Goal: Information Seeking & Learning: Check status

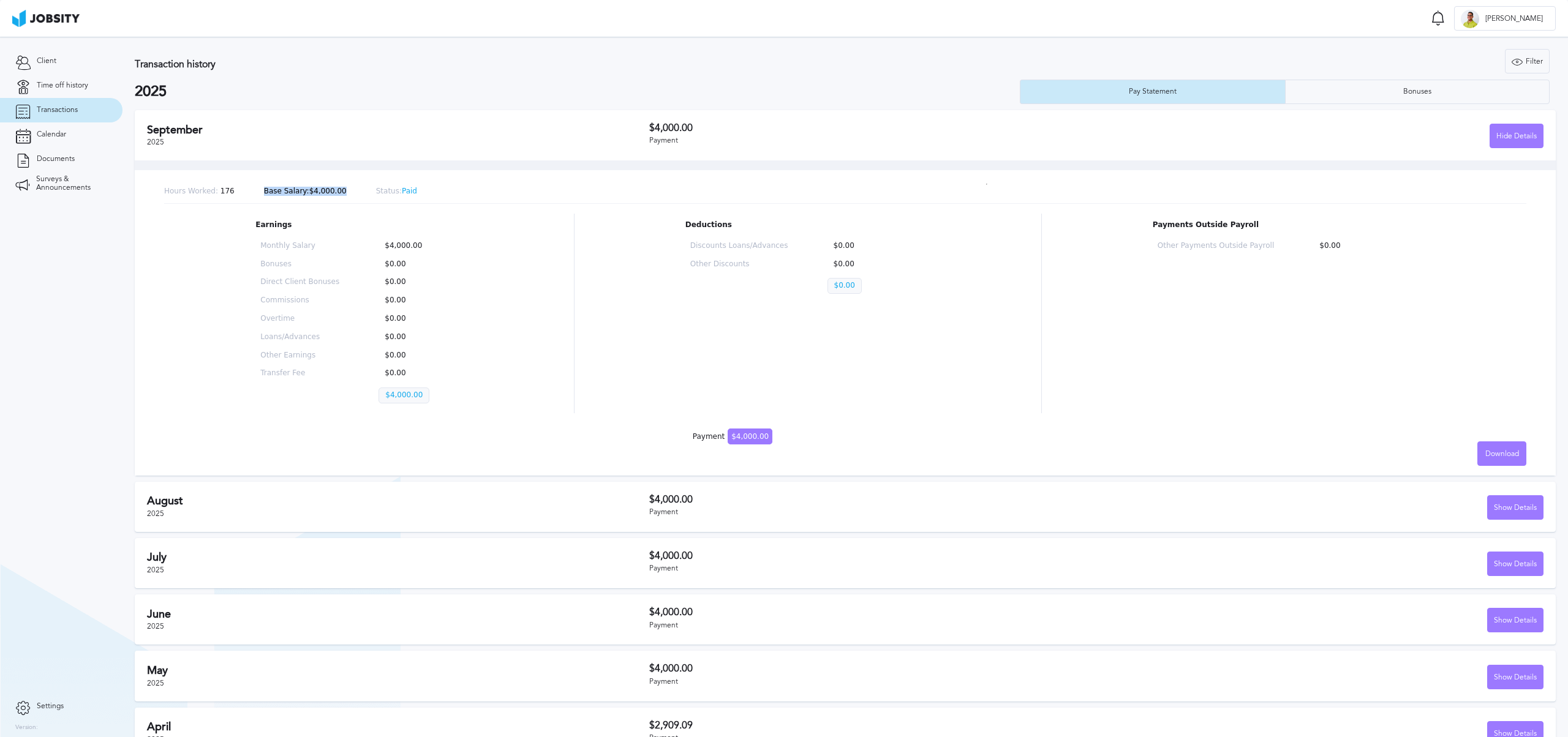
drag, startPoint x: 425, startPoint y: 187, endPoint x: 309, endPoint y: 178, distance: 116.3
click at [306, 178] on div "Hours Worked: 176 Base Salary: $4,000.00 Status: Paid Earnings Monthly Salary $…" at bounding box center [845, 318] width 1421 height 315
click at [1378, 74] on div "Transaction history Filter Years 2025 2024 2023 2022 2025 Pay Statement Bonuses" at bounding box center [845, 77] width 1421 height 55
click at [1377, 82] on div "Bonuses" at bounding box center [1418, 91] width 264 height 24
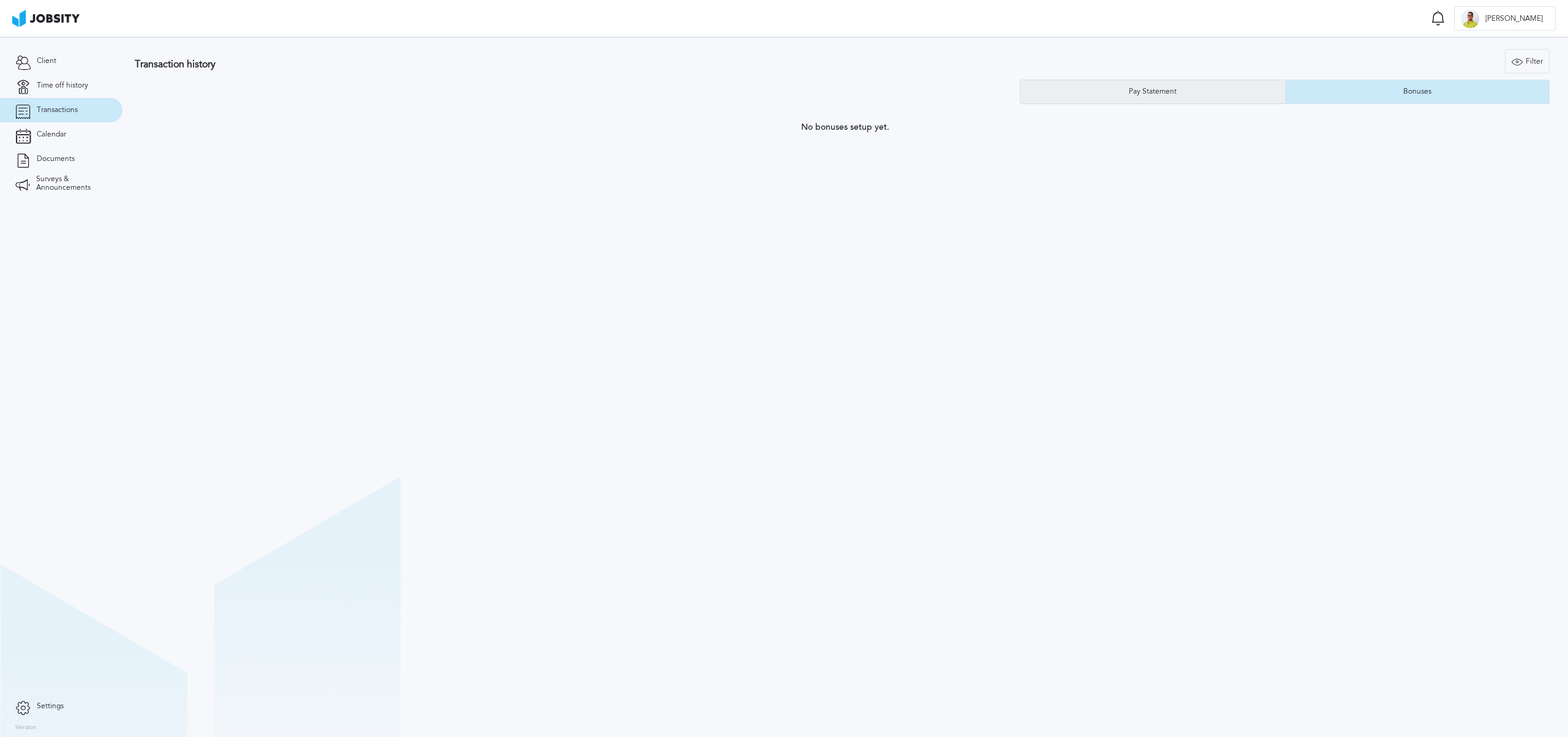
click at [1209, 96] on div "Pay Statement" at bounding box center [1153, 91] width 265 height 24
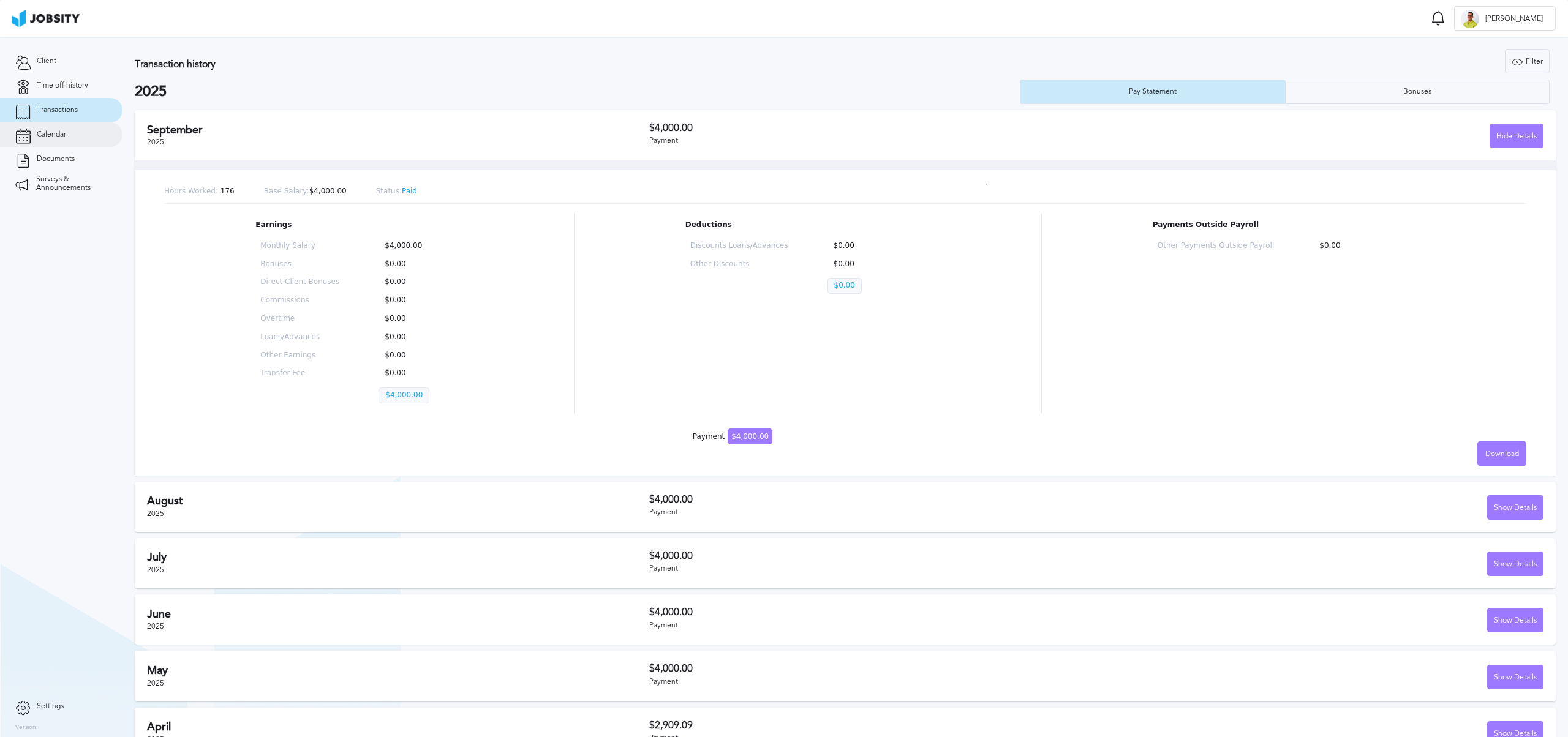
click at [47, 133] on span "Calendar" at bounding box center [51, 135] width 29 height 8
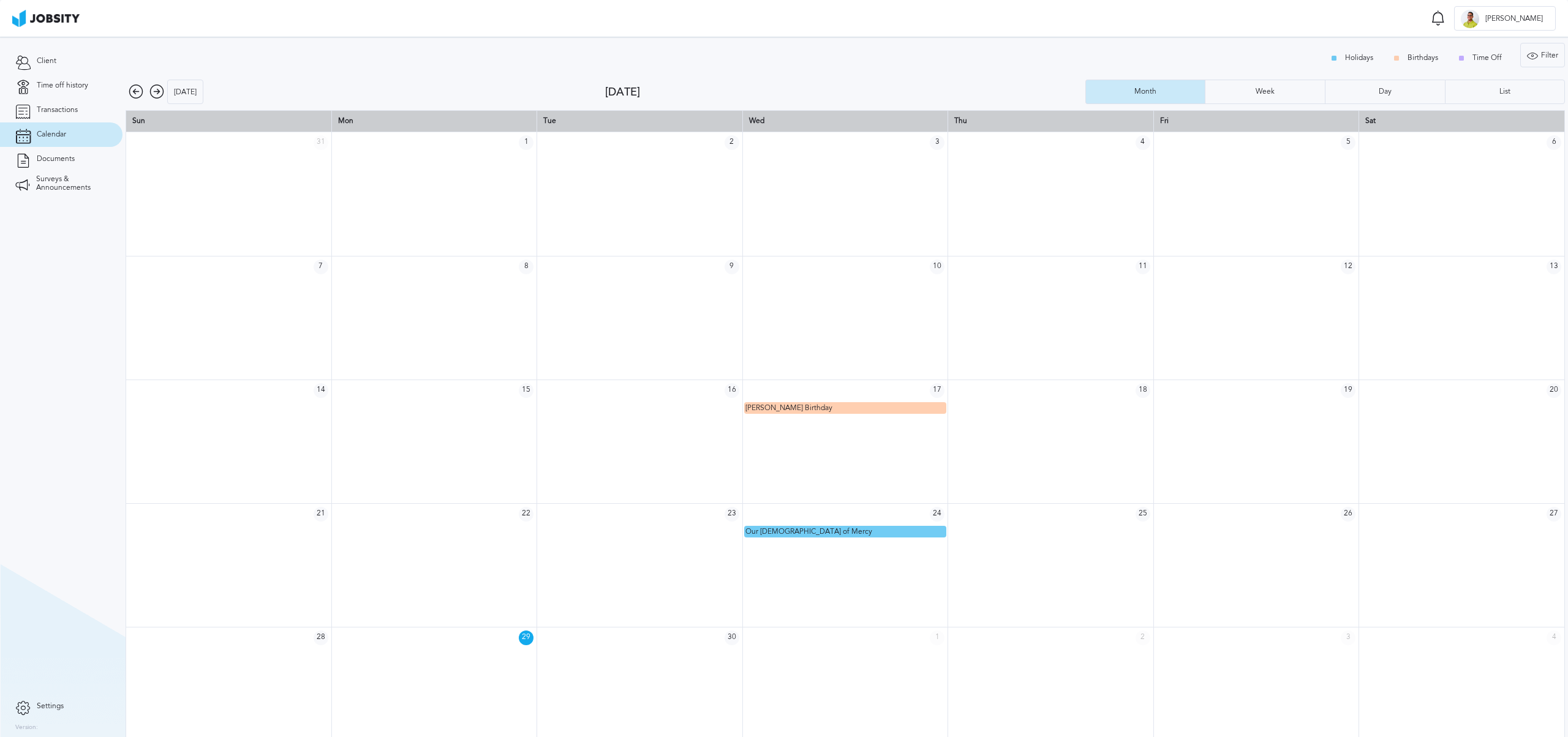
click at [155, 89] on icon at bounding box center [157, 92] width 15 height 15
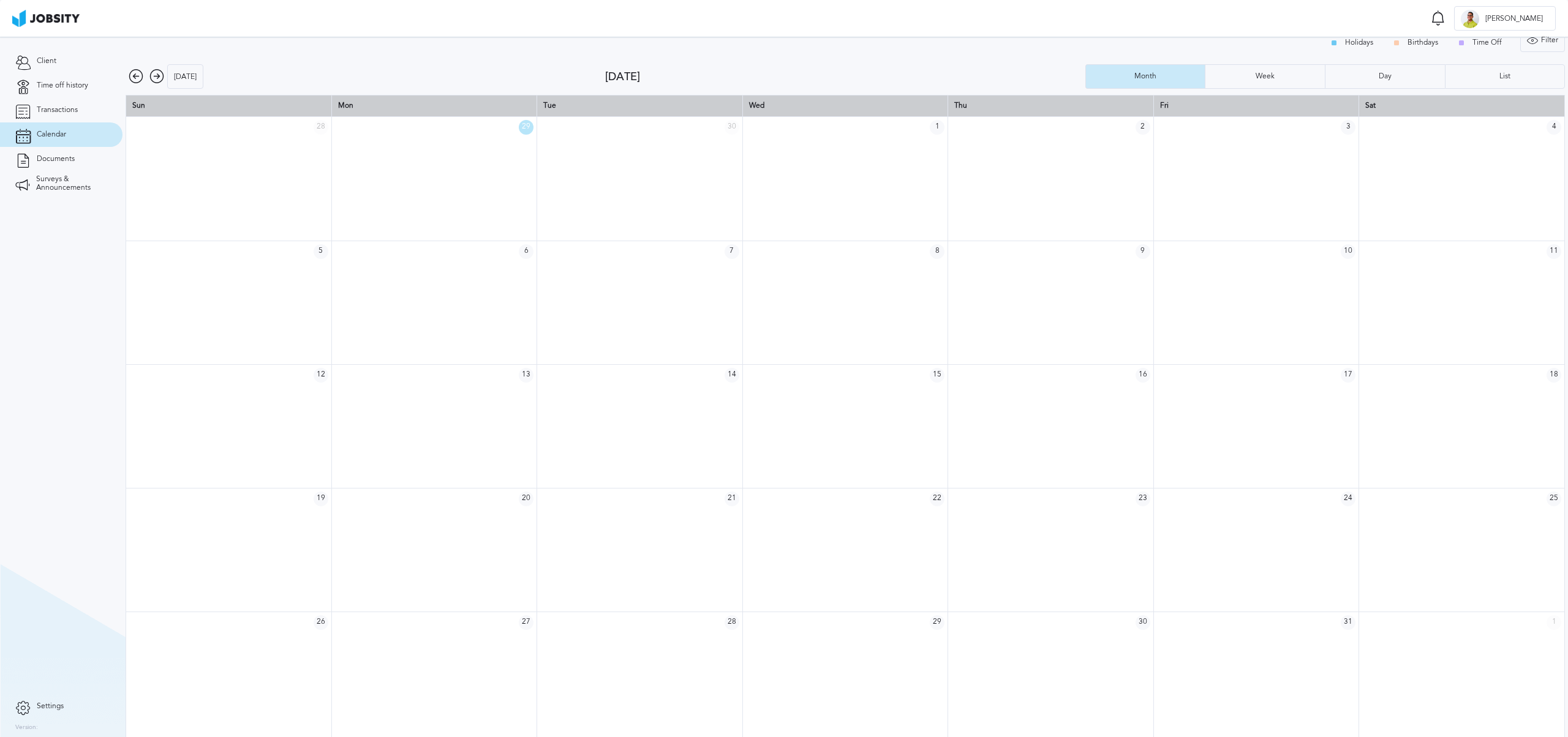
scroll to position [17, 0]
click at [158, 74] on icon at bounding box center [157, 75] width 15 height 15
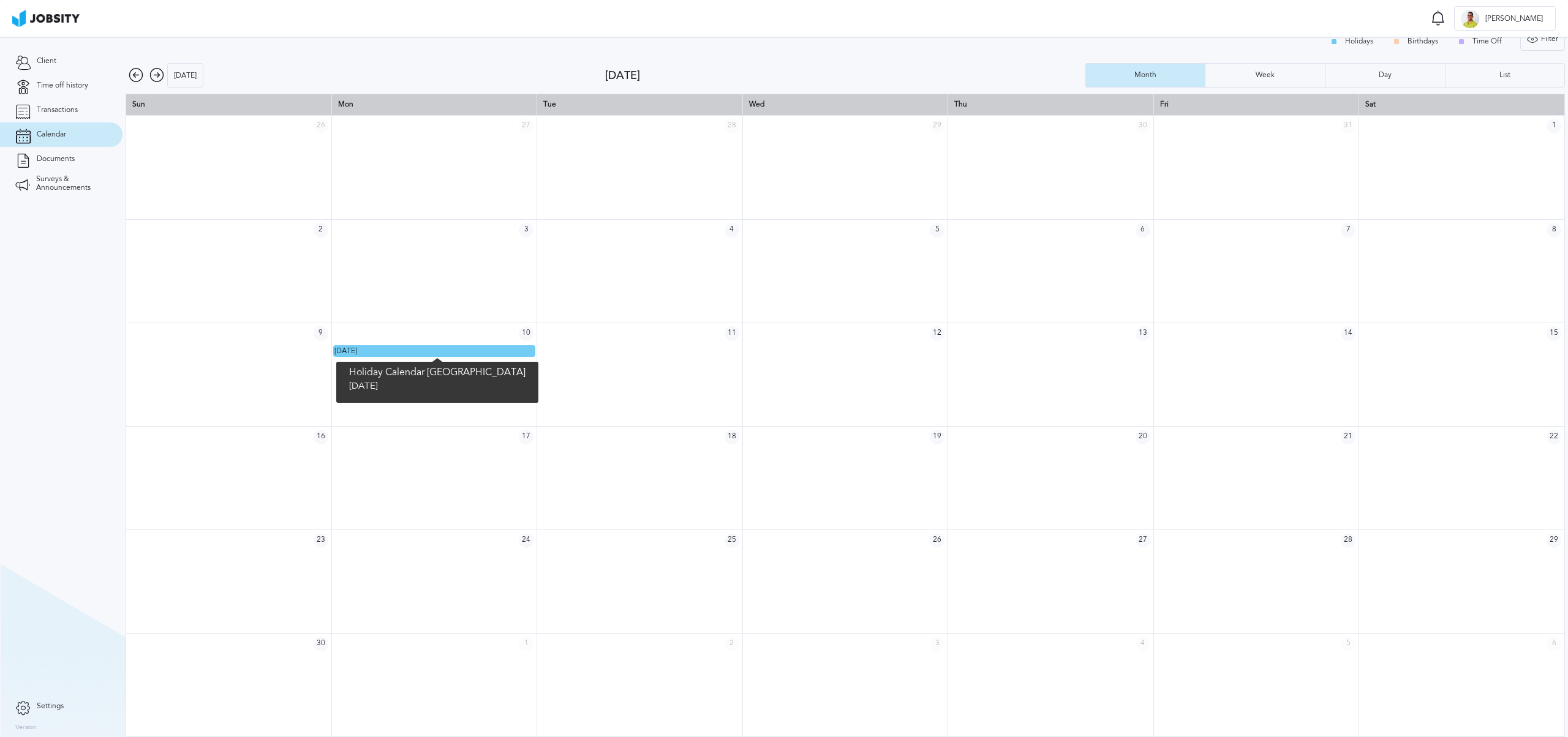
click at [357, 353] on span "Constitution Day" at bounding box center [345, 351] width 23 height 8
click at [155, 73] on icon at bounding box center [157, 75] width 15 height 15
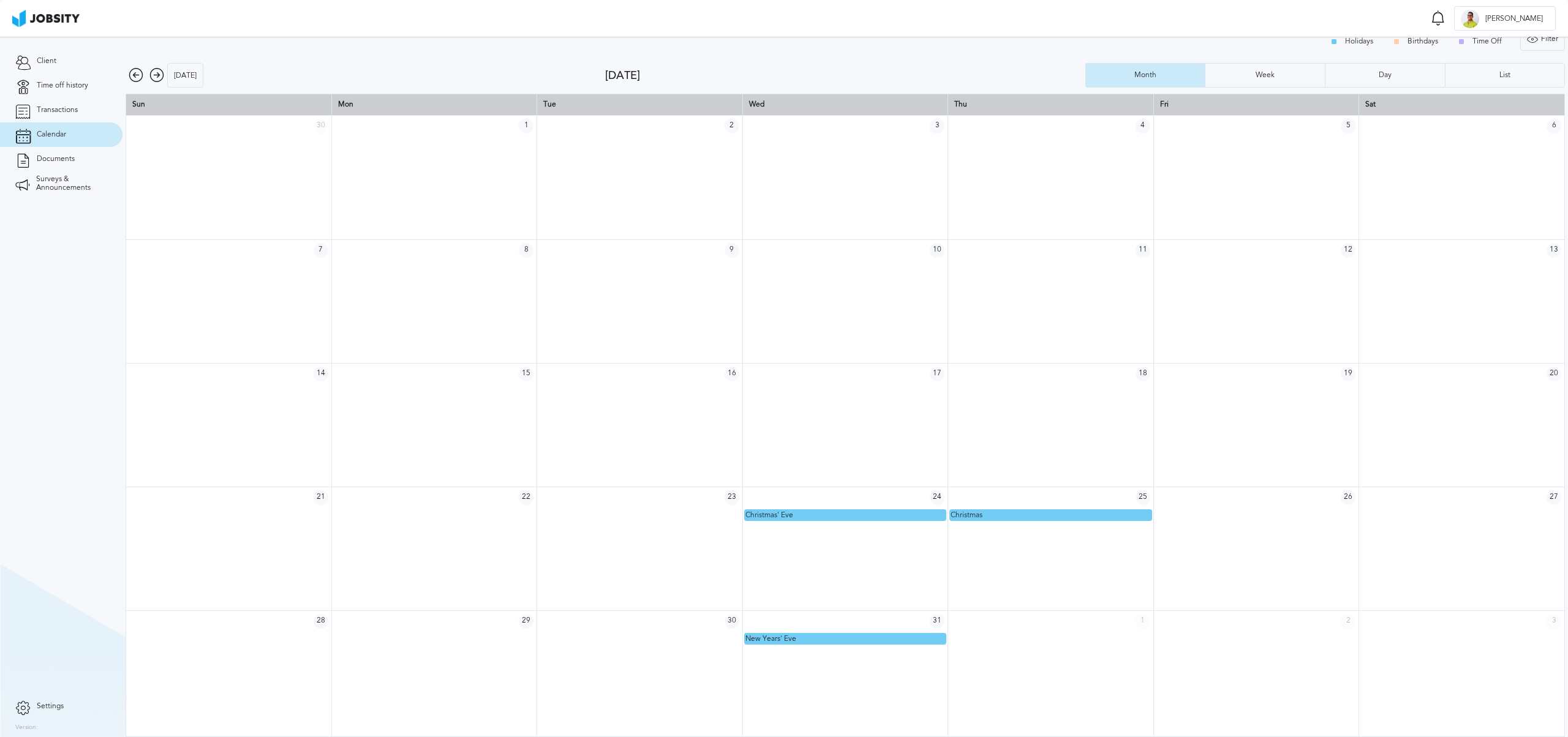
click at [187, 74] on div "Today" at bounding box center [186, 75] width 35 height 24
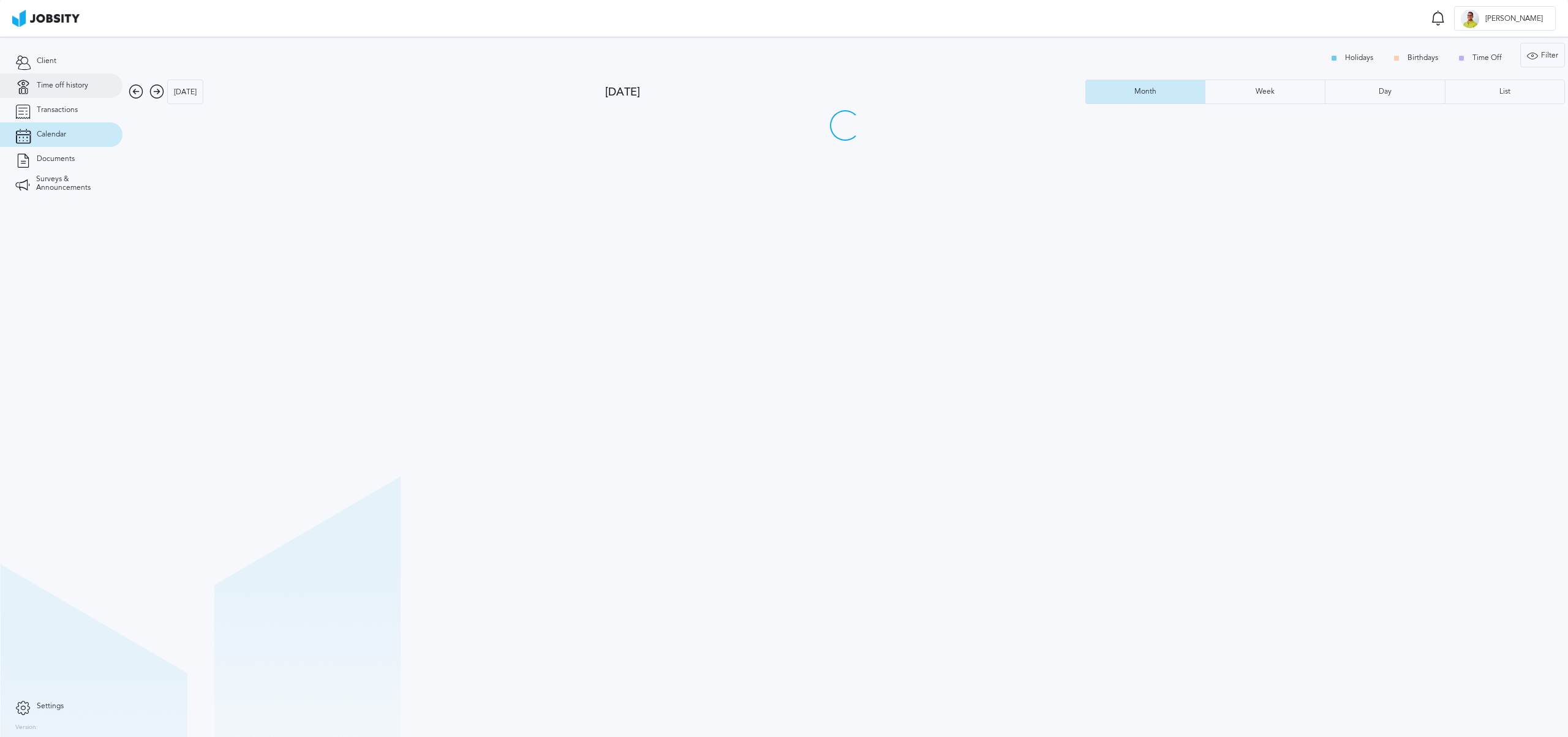
click at [72, 95] on link "Time off history" at bounding box center [61, 85] width 123 height 24
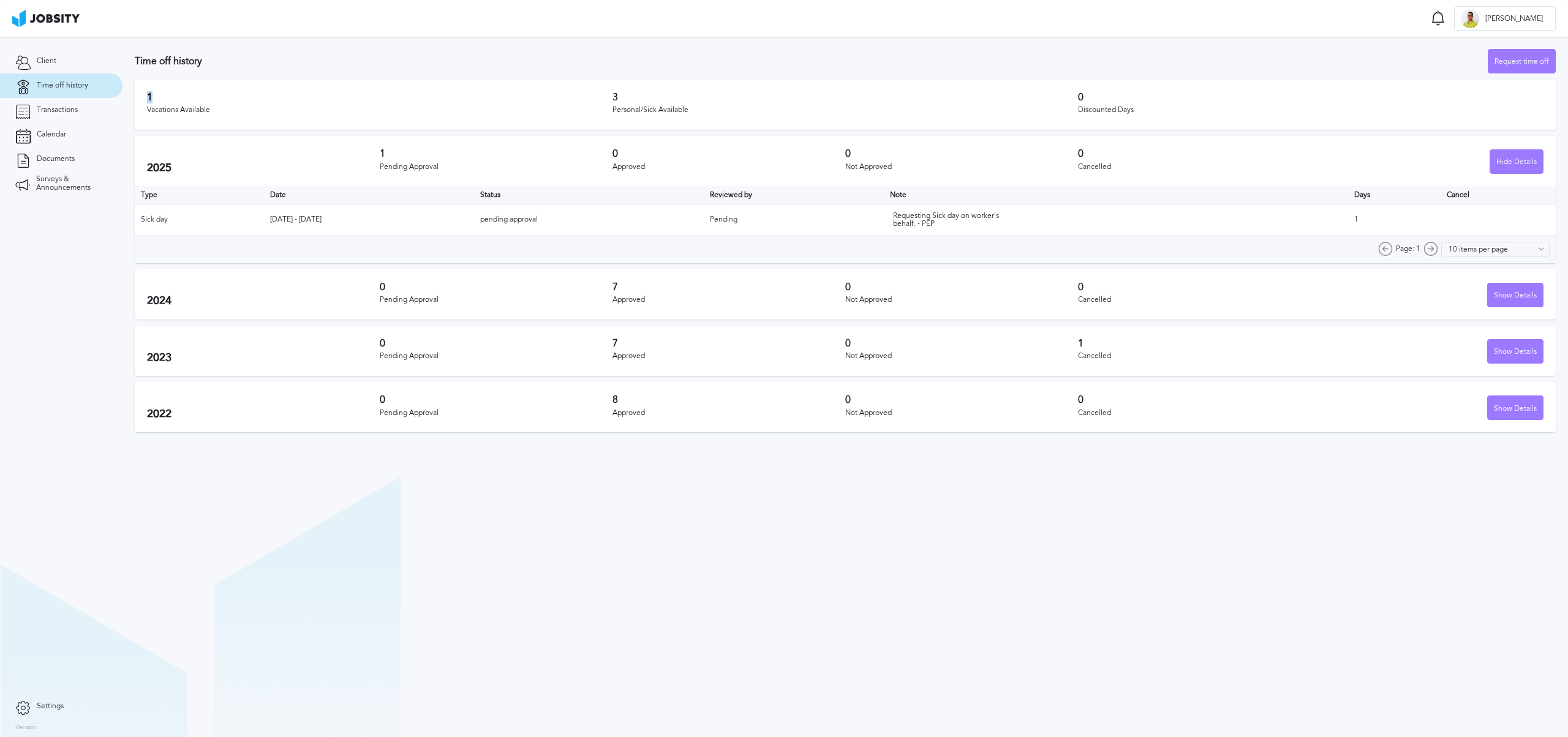
drag, startPoint x: 173, startPoint y: 103, endPoint x: 143, endPoint y: 99, distance: 30.3
click at [143, 99] on div "1 Vacations Available 3 Personal/Sick Available 0 Discounted Days" at bounding box center [845, 104] width 1421 height 50
drag, startPoint x: 576, startPoint y: 99, endPoint x: 494, endPoint y: 94, distance: 82.2
click at [494, 94] on h3 "1" at bounding box center [379, 97] width 466 height 11
drag, startPoint x: 333, startPoint y: 222, endPoint x: 293, endPoint y: 219, distance: 40.1
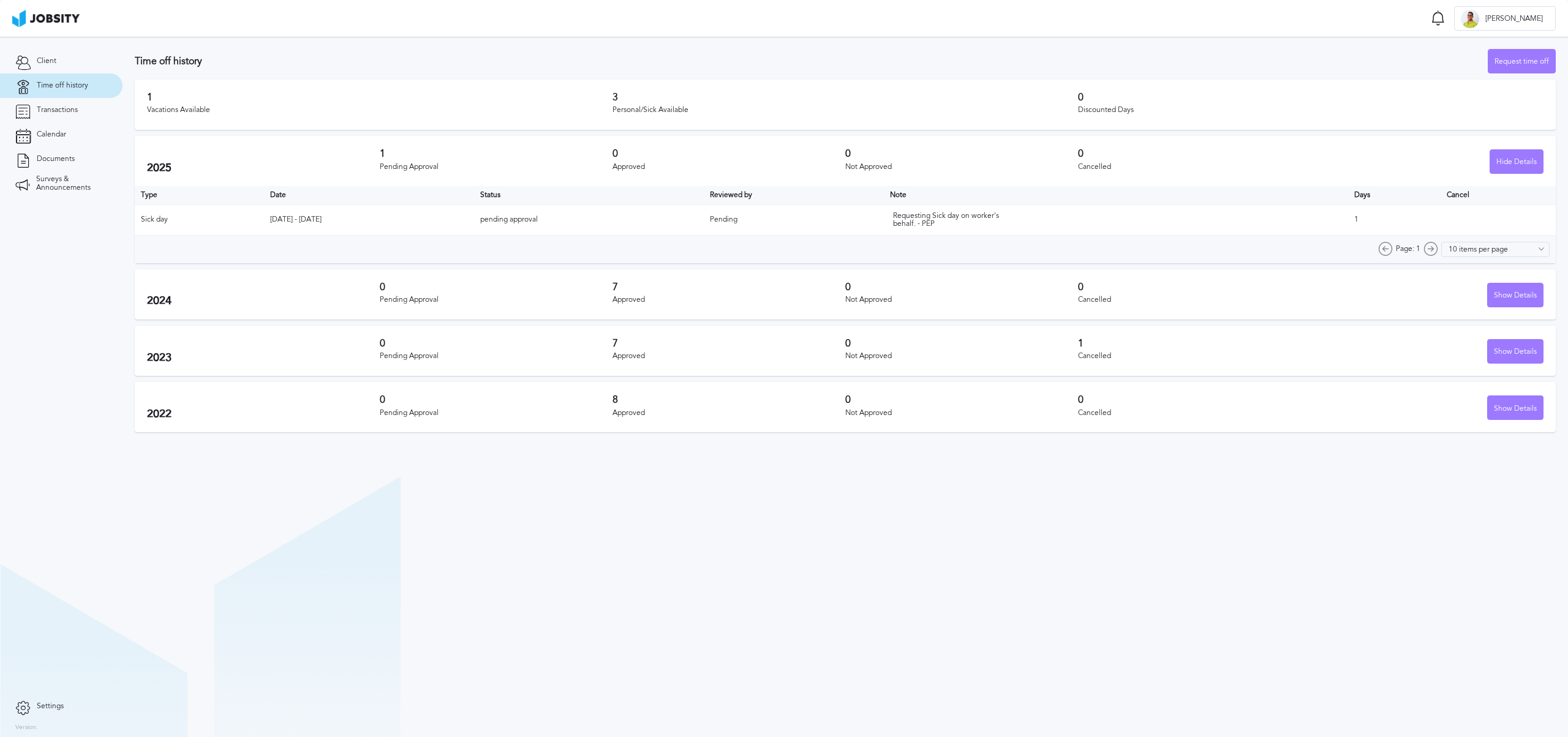
click at [293, 219] on td "Sep 19 - Sep 19 2025" at bounding box center [369, 220] width 210 height 31
click at [206, 220] on td "Sick day" at bounding box center [199, 220] width 130 height 31
click at [79, 61] on link "Client" at bounding box center [61, 61] width 123 height 24
